Goal: Task Accomplishment & Management: Use online tool/utility

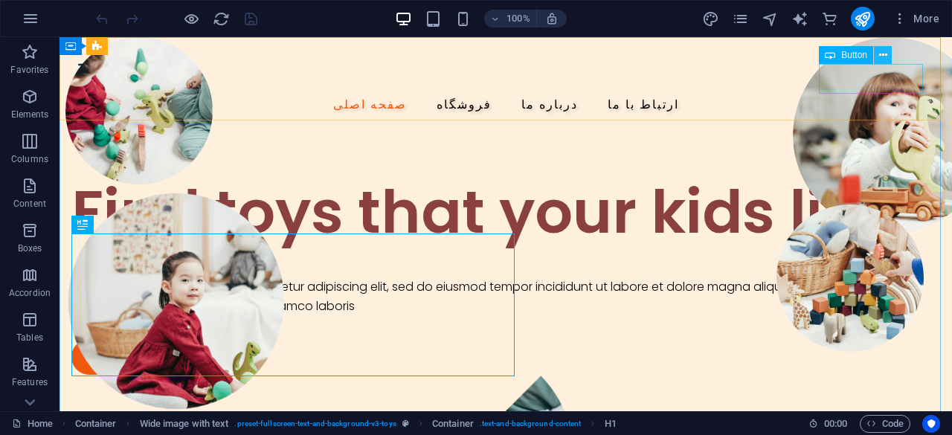
click at [884, 53] on icon at bounding box center [883, 56] width 8 height 16
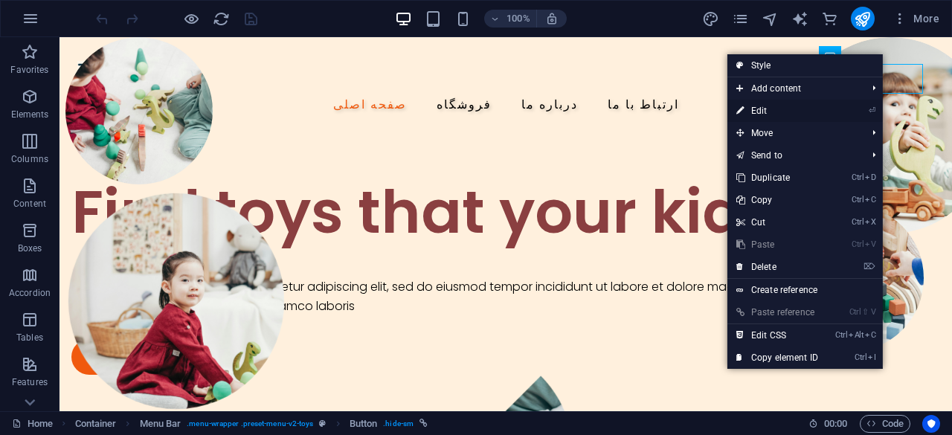
click at [768, 112] on link "⏎ Edit" at bounding box center [777, 111] width 100 height 22
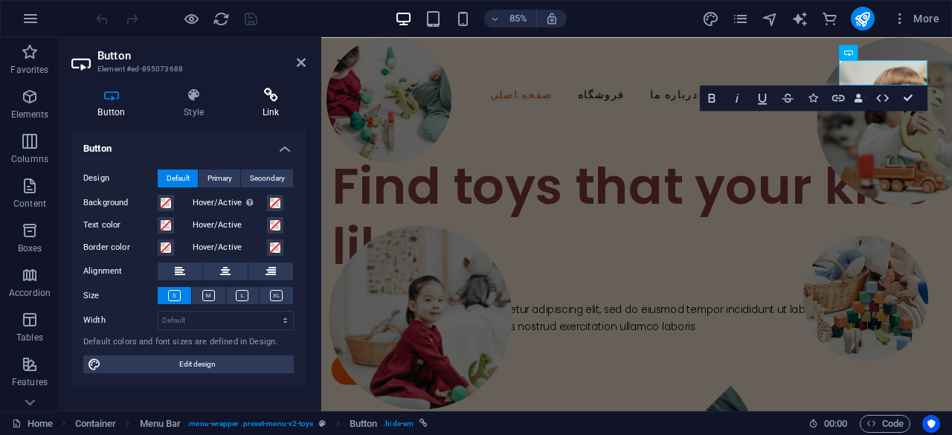
click at [268, 96] on icon at bounding box center [271, 95] width 70 height 15
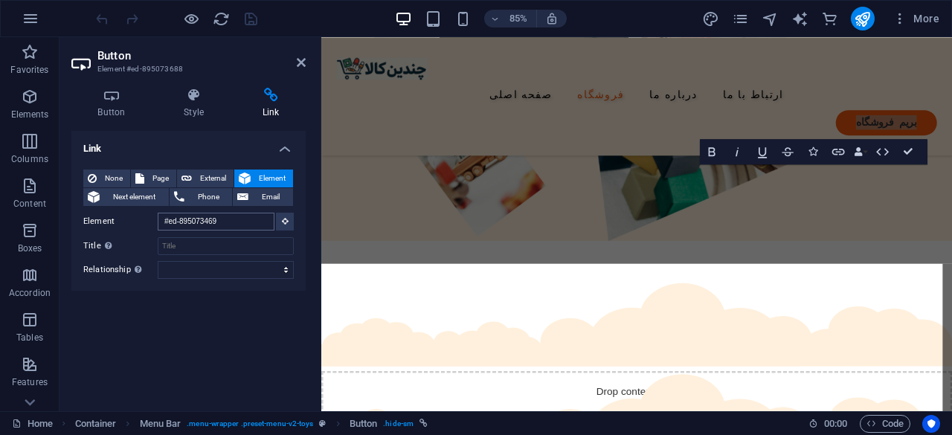
scroll to position [911, 0]
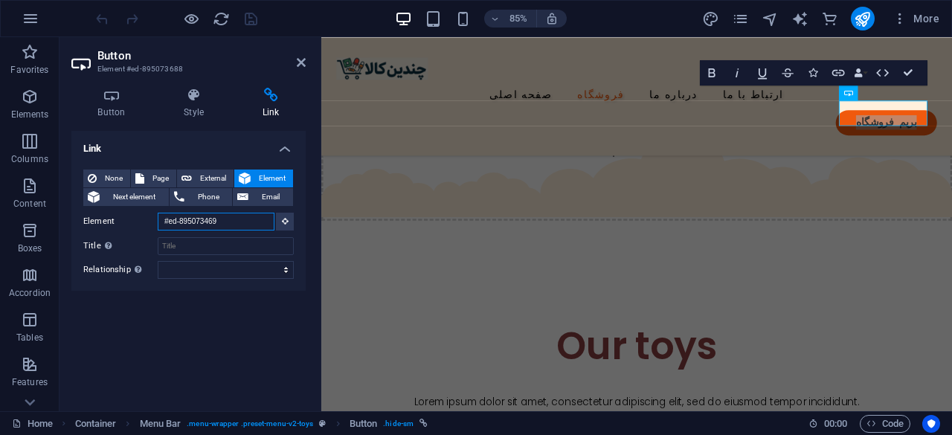
drag, startPoint x: 230, startPoint y: 218, endPoint x: 106, endPoint y: 213, distance: 123.5
click at [112, 213] on div "Element #ed-895073469" at bounding box center [188, 222] width 210 height 19
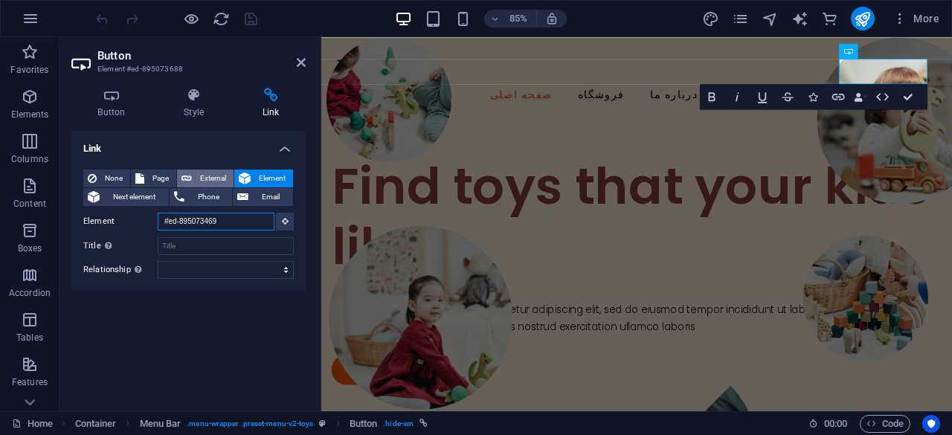
scroll to position [0, 0]
click at [202, 181] on span "External" at bounding box center [212, 179] width 33 height 18
select select "blank"
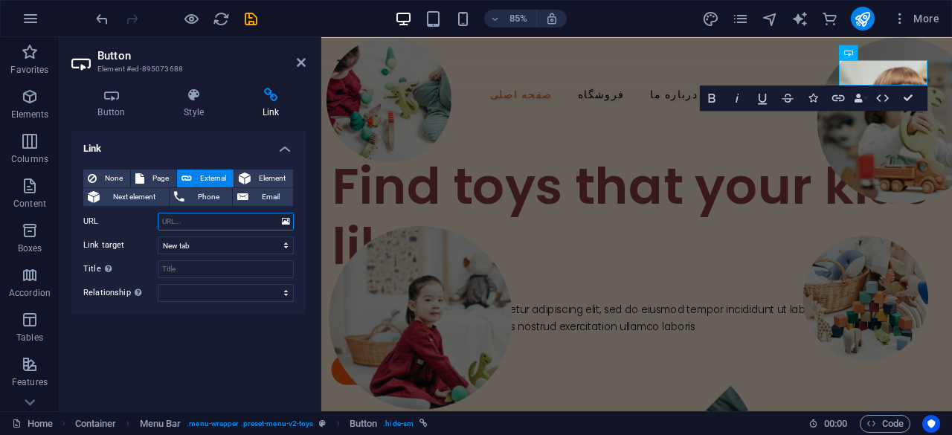
paste input "[URL][DOMAIN_NAME]"
type input "[URL][DOMAIN_NAME]"
click at [240, 245] on select "New tab Same tab Overlay" at bounding box center [226, 246] width 136 height 18
select select
click at [158, 237] on select "New tab Same tab Overlay" at bounding box center [226, 246] width 136 height 18
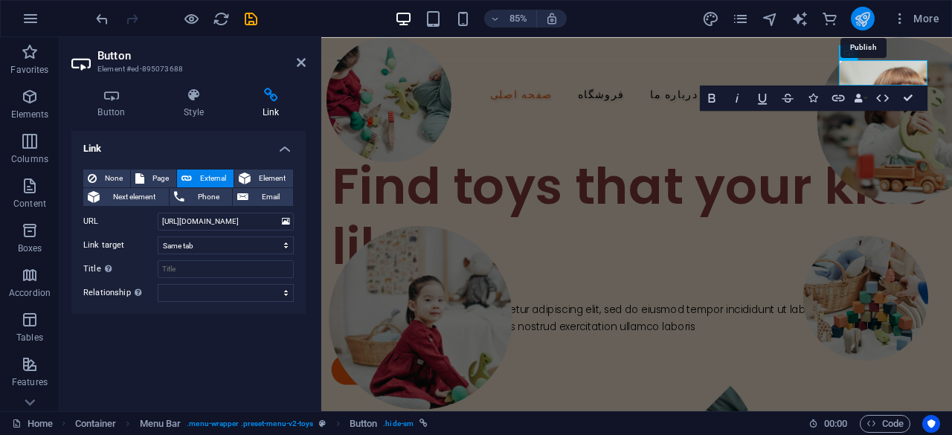
click at [867, 19] on icon "publish" at bounding box center [862, 18] width 17 height 17
